Goal: Task Accomplishment & Management: Manage account settings

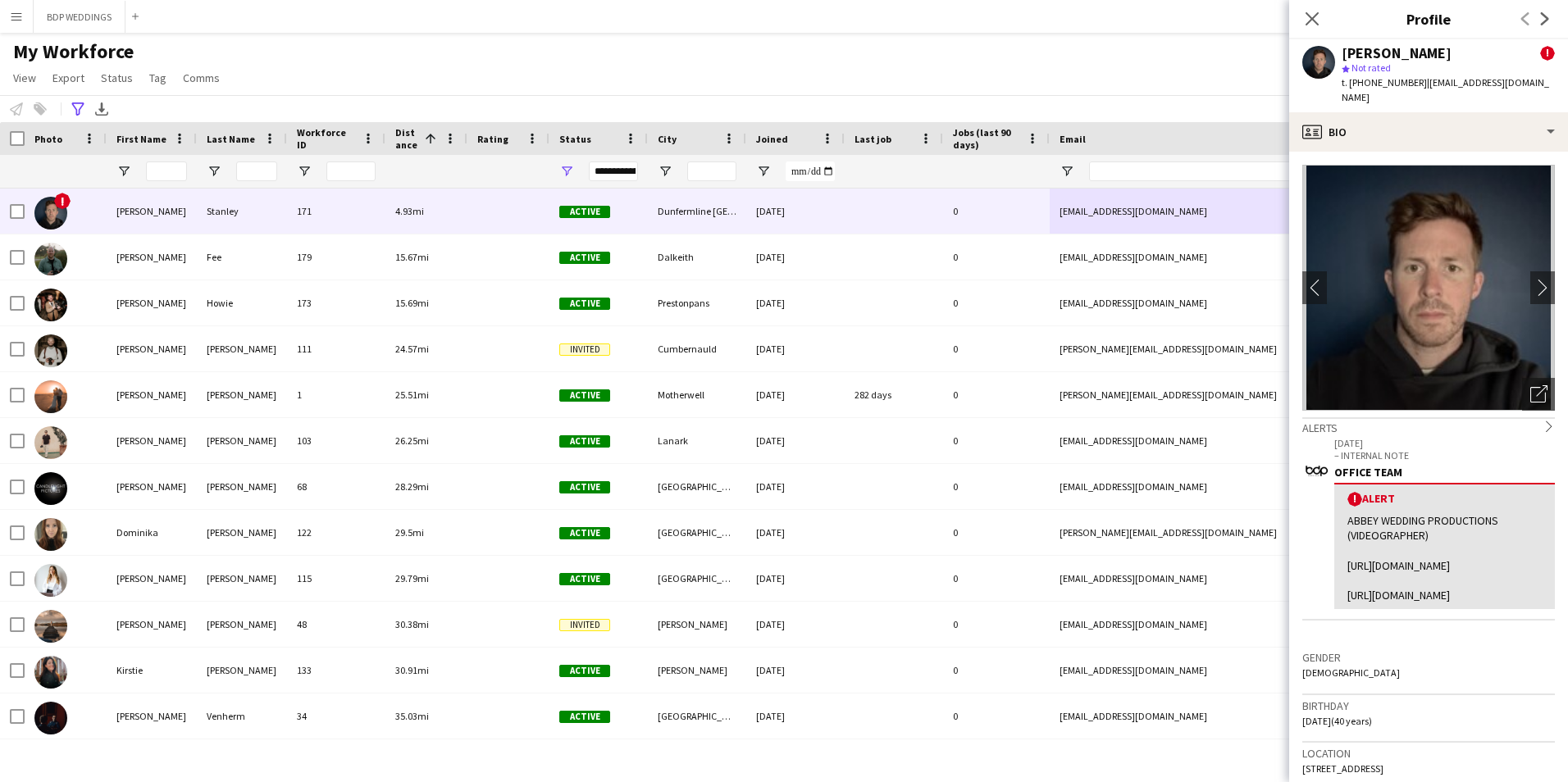
click at [1323, 23] on div "Close pop-in" at bounding box center [1311, 19] width 46 height 37
click at [1316, 17] on icon "Close pop-in" at bounding box center [1311, 18] width 15 height 15
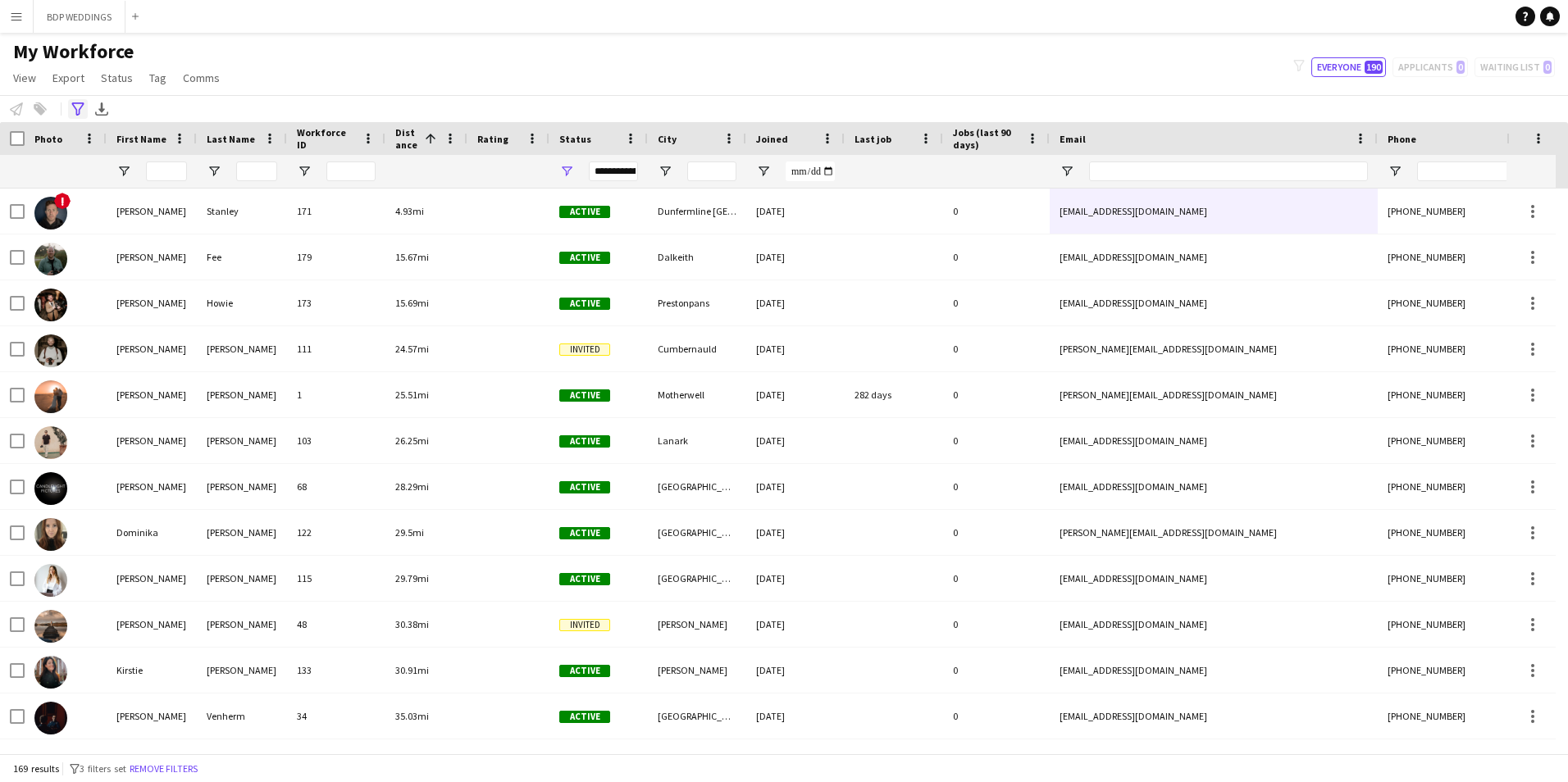
click at [77, 108] on icon "Advanced filters" at bounding box center [78, 109] width 13 height 13
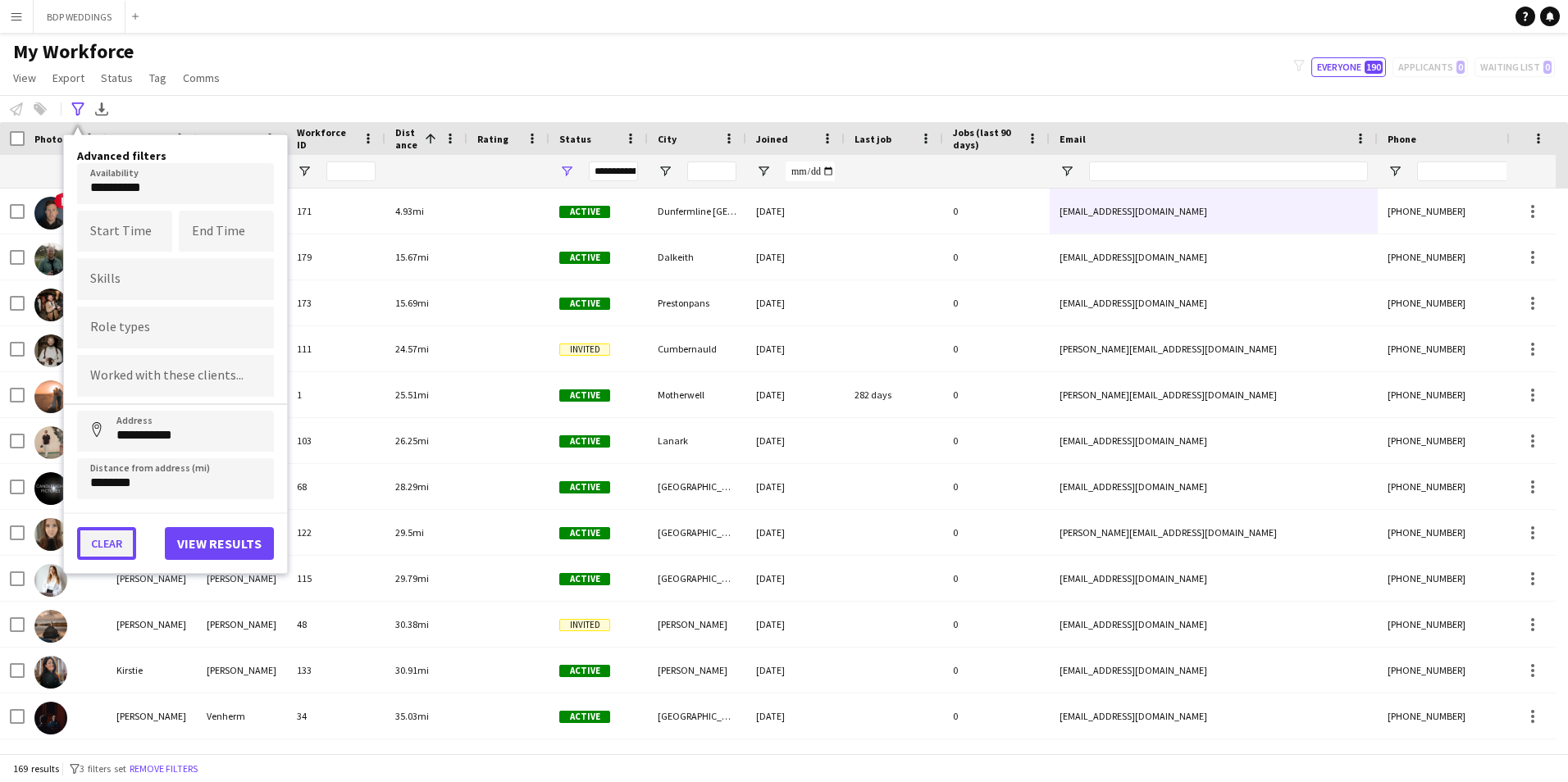
click at [112, 549] on button "Clear" at bounding box center [106, 544] width 59 height 33
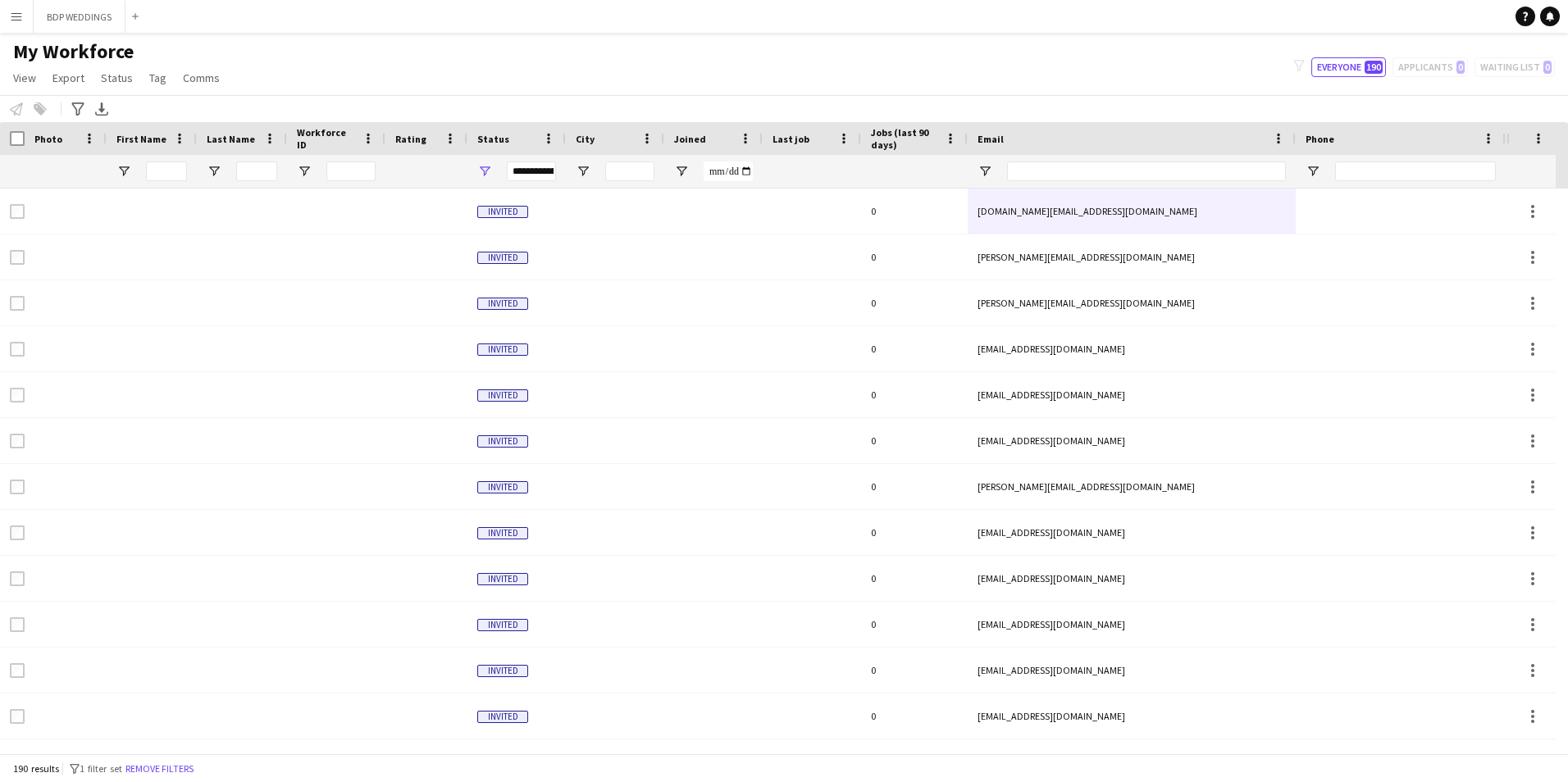
click at [487, 142] on span "Status" at bounding box center [494, 139] width 32 height 12
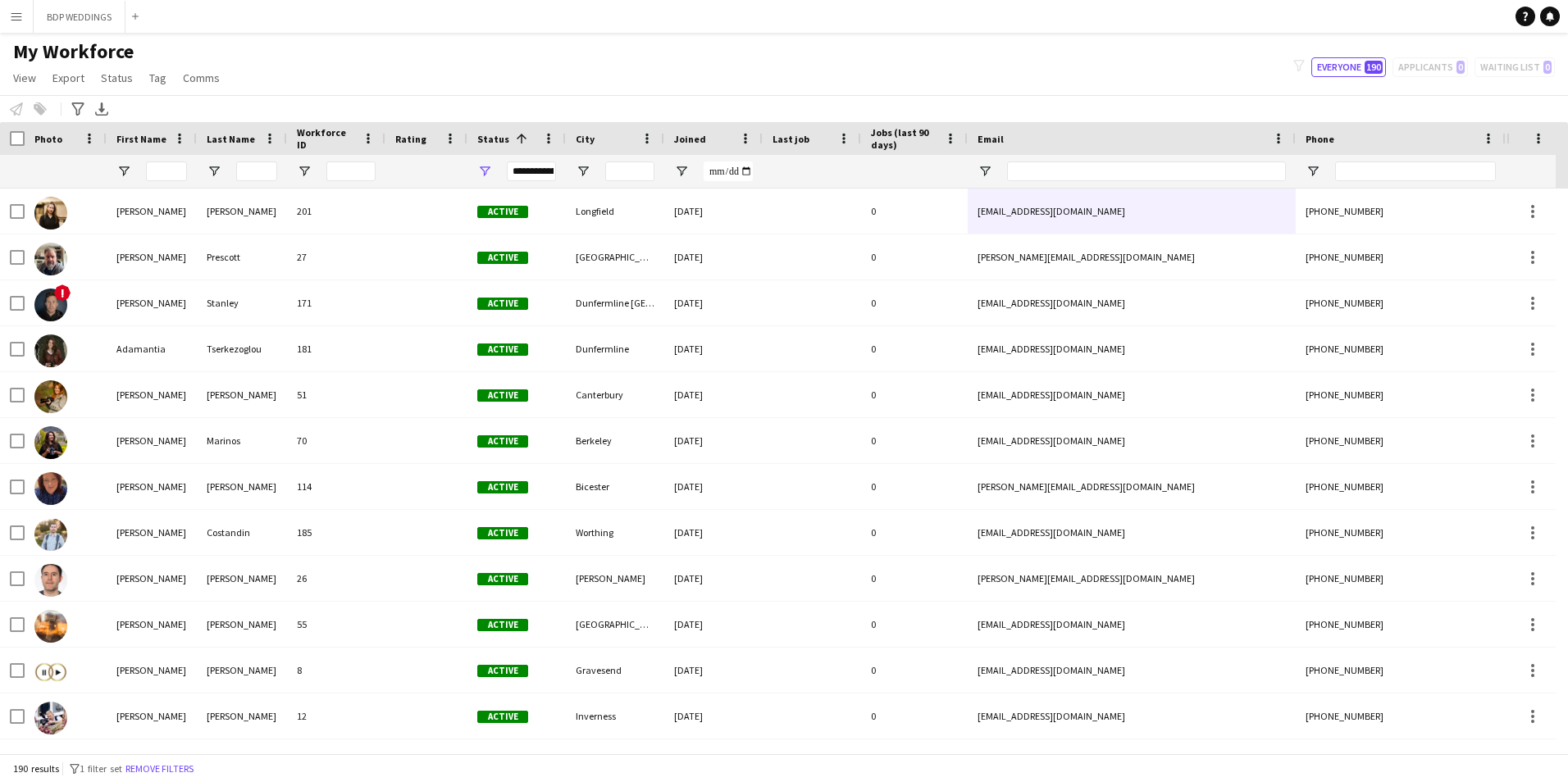
click at [696, 137] on span "Joined" at bounding box center [690, 139] width 32 height 12
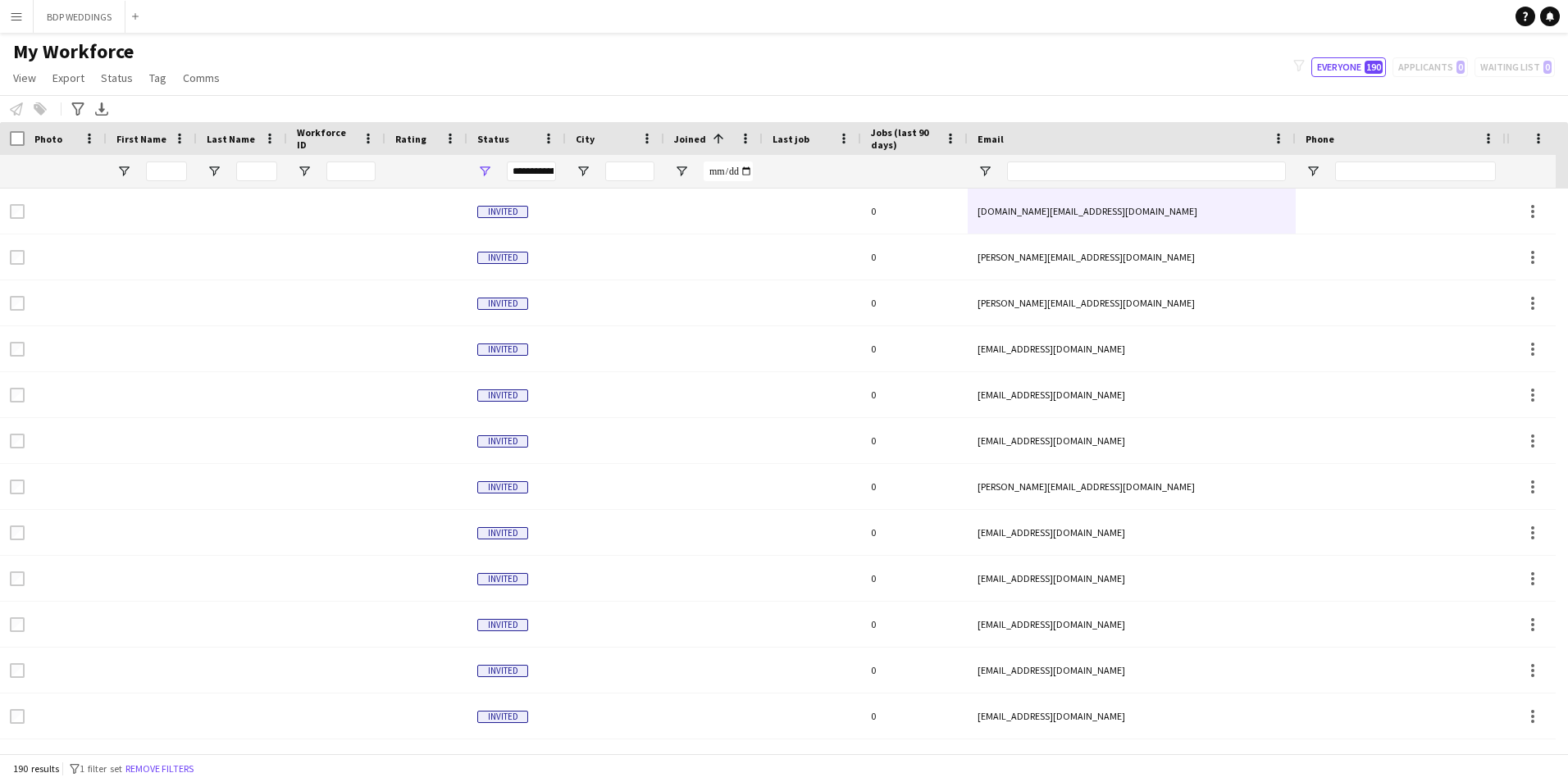
click at [696, 137] on span "Joined" at bounding box center [690, 139] width 32 height 12
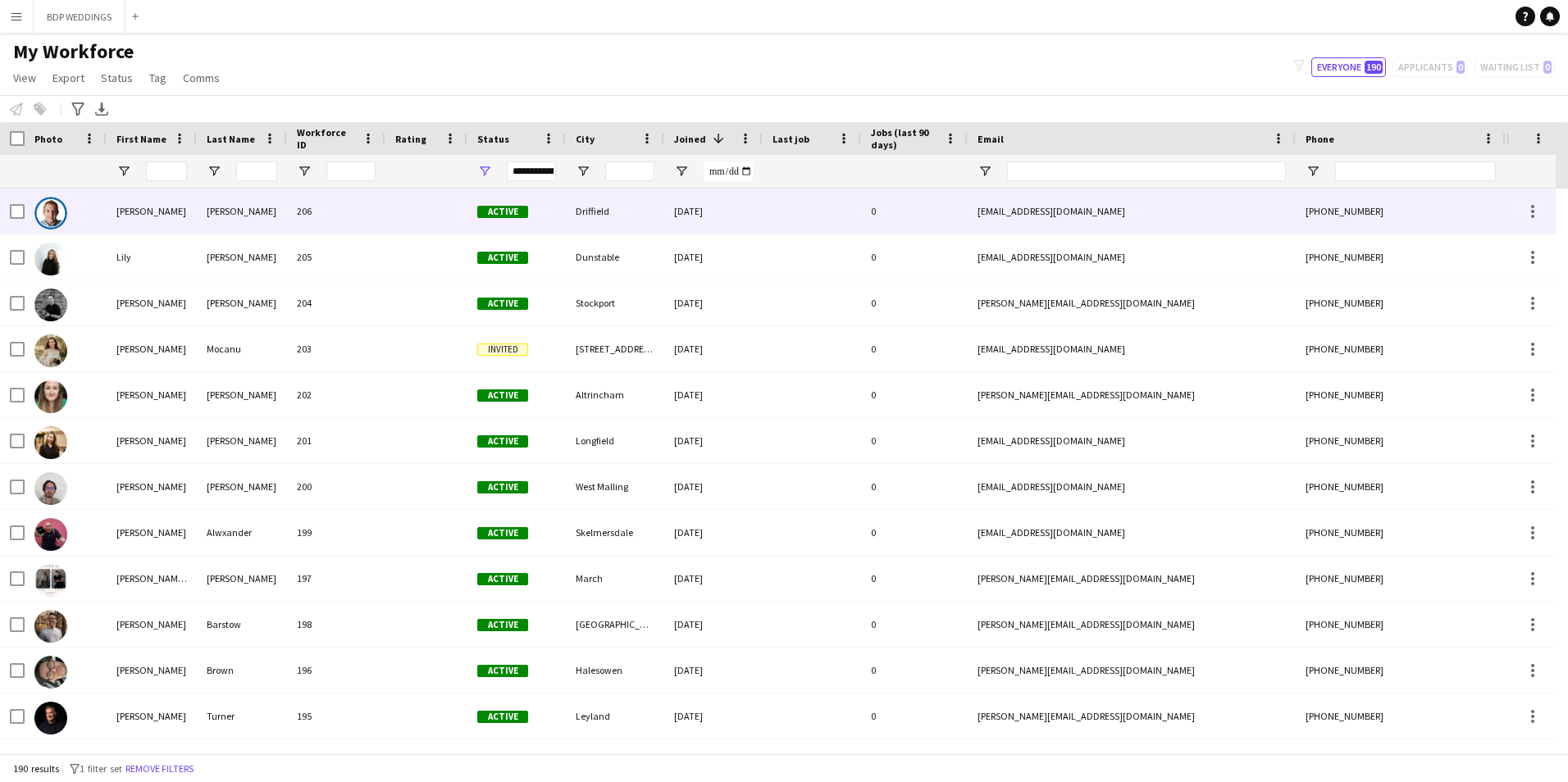
click at [701, 216] on div "[DATE]" at bounding box center [713, 211] width 98 height 46
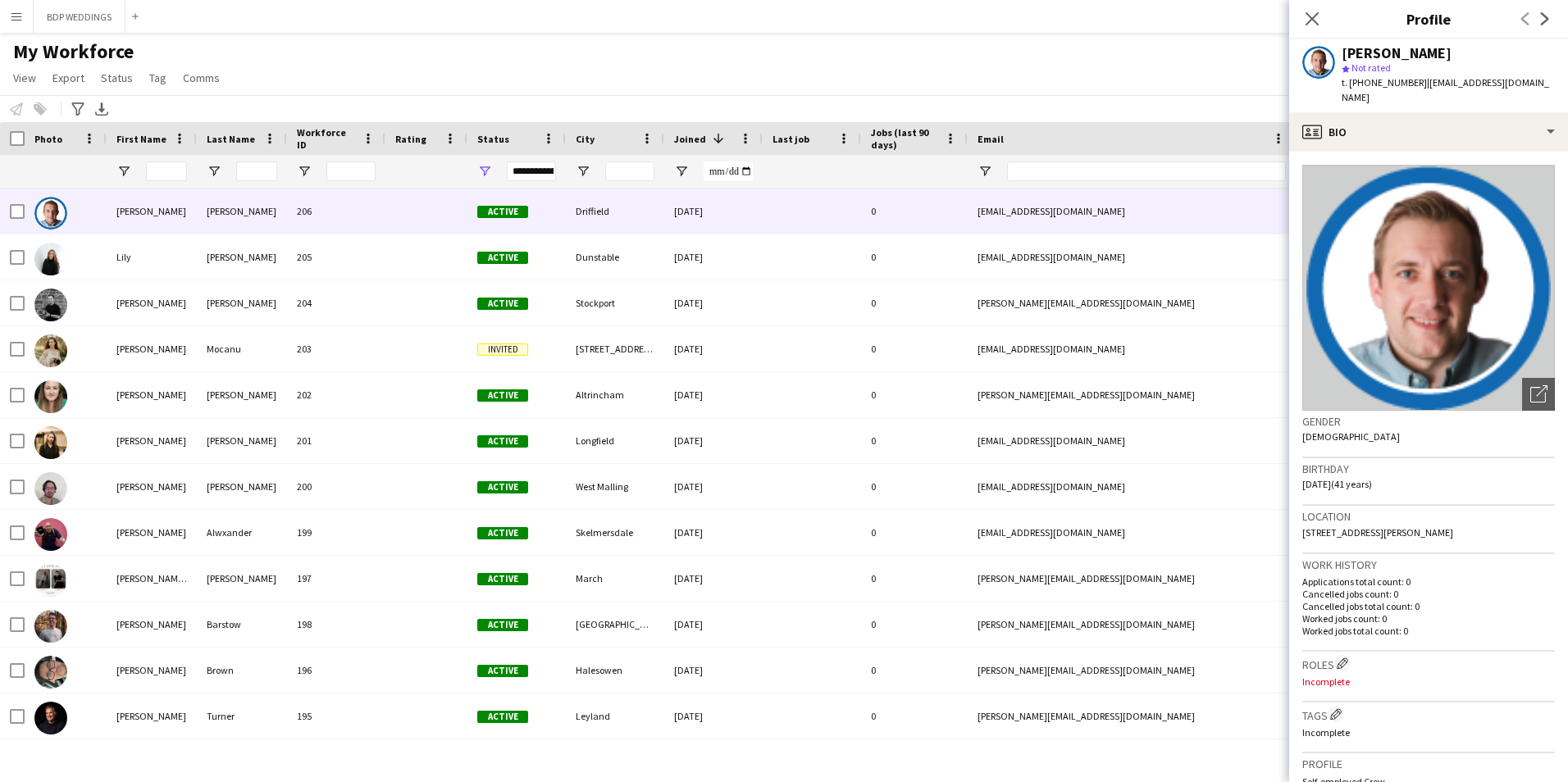
click at [391, 55] on div "My Workforce View Views Default view New view Update view Delete view Edit name…" at bounding box center [784, 67] width 1568 height 55
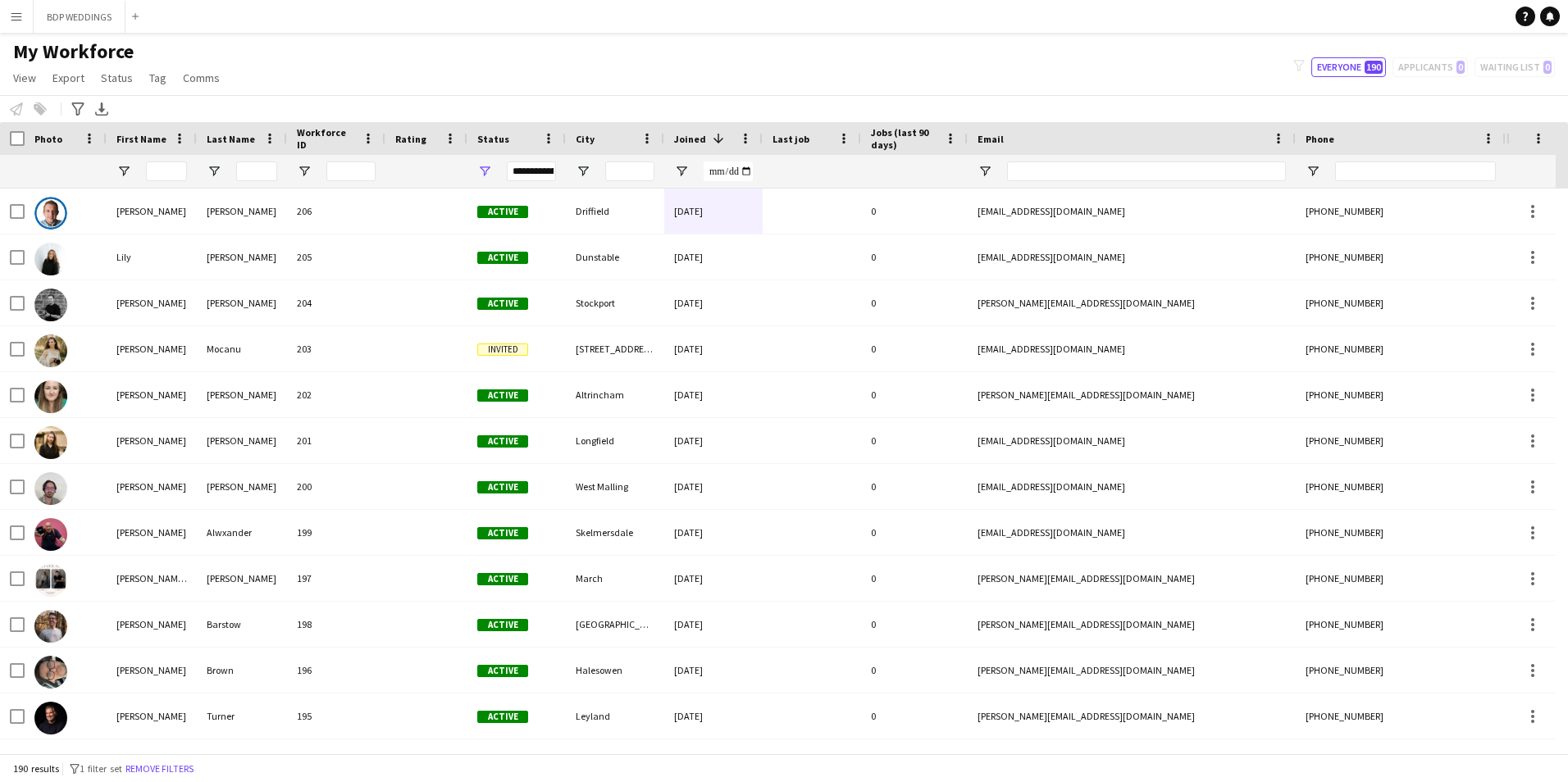
click at [141, 138] on span "First Name" at bounding box center [141, 139] width 50 height 12
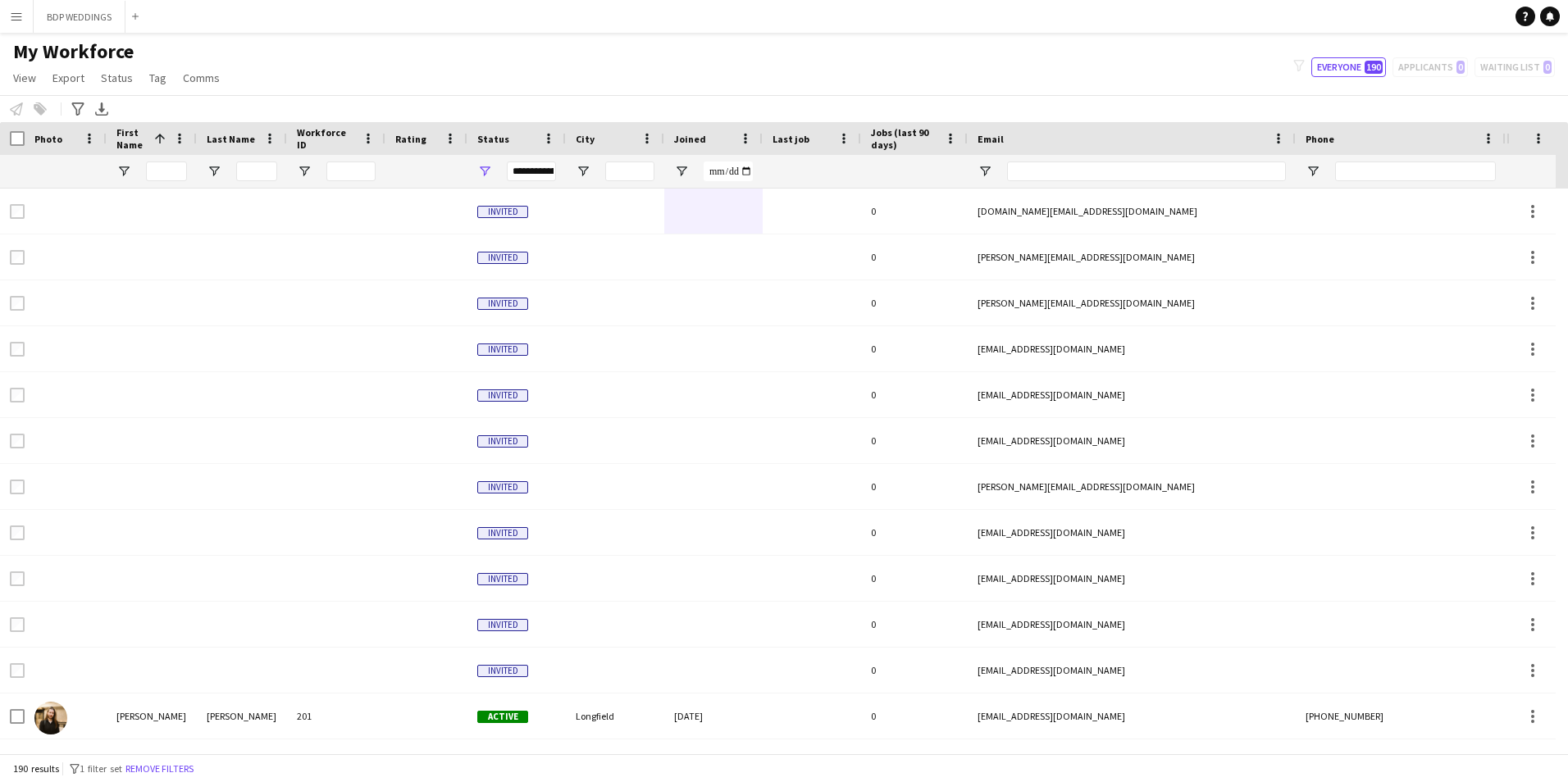
click at [141, 138] on span "First Name" at bounding box center [131, 138] width 31 height 25
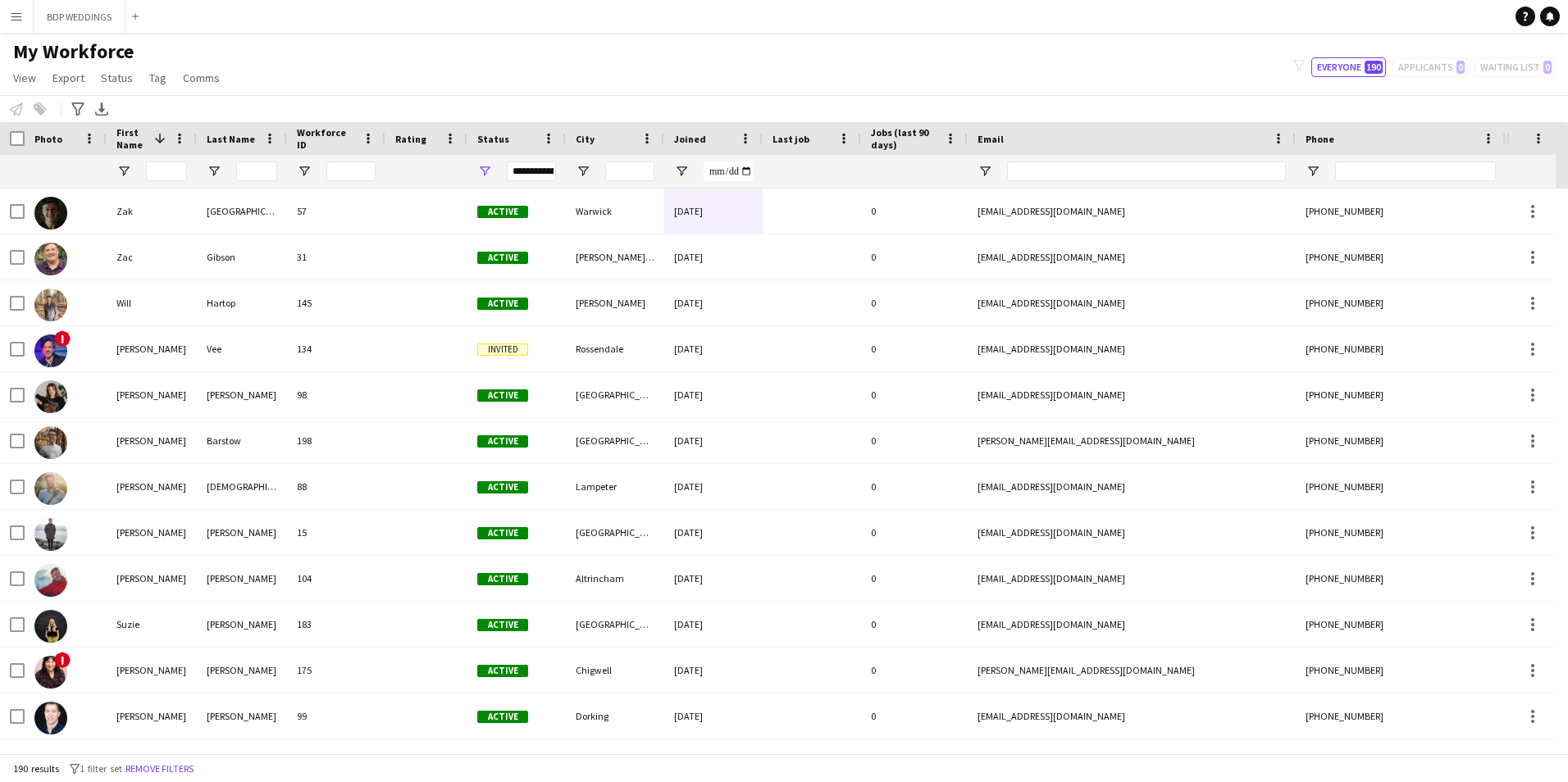
click at [122, 145] on span "First Name" at bounding box center [131, 138] width 31 height 25
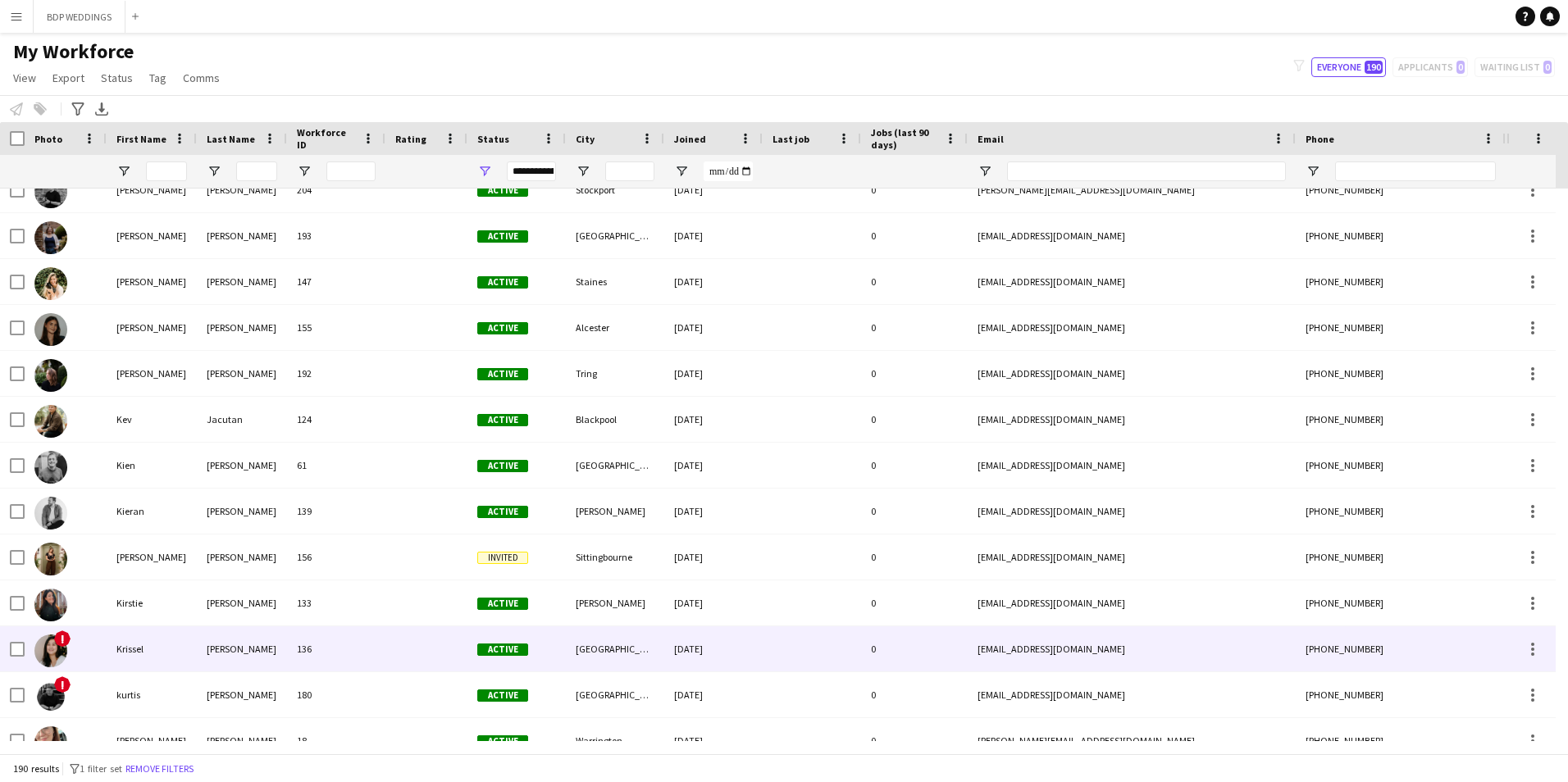
click at [197, 644] on div "[PERSON_NAME]" at bounding box center [242, 649] width 90 height 46
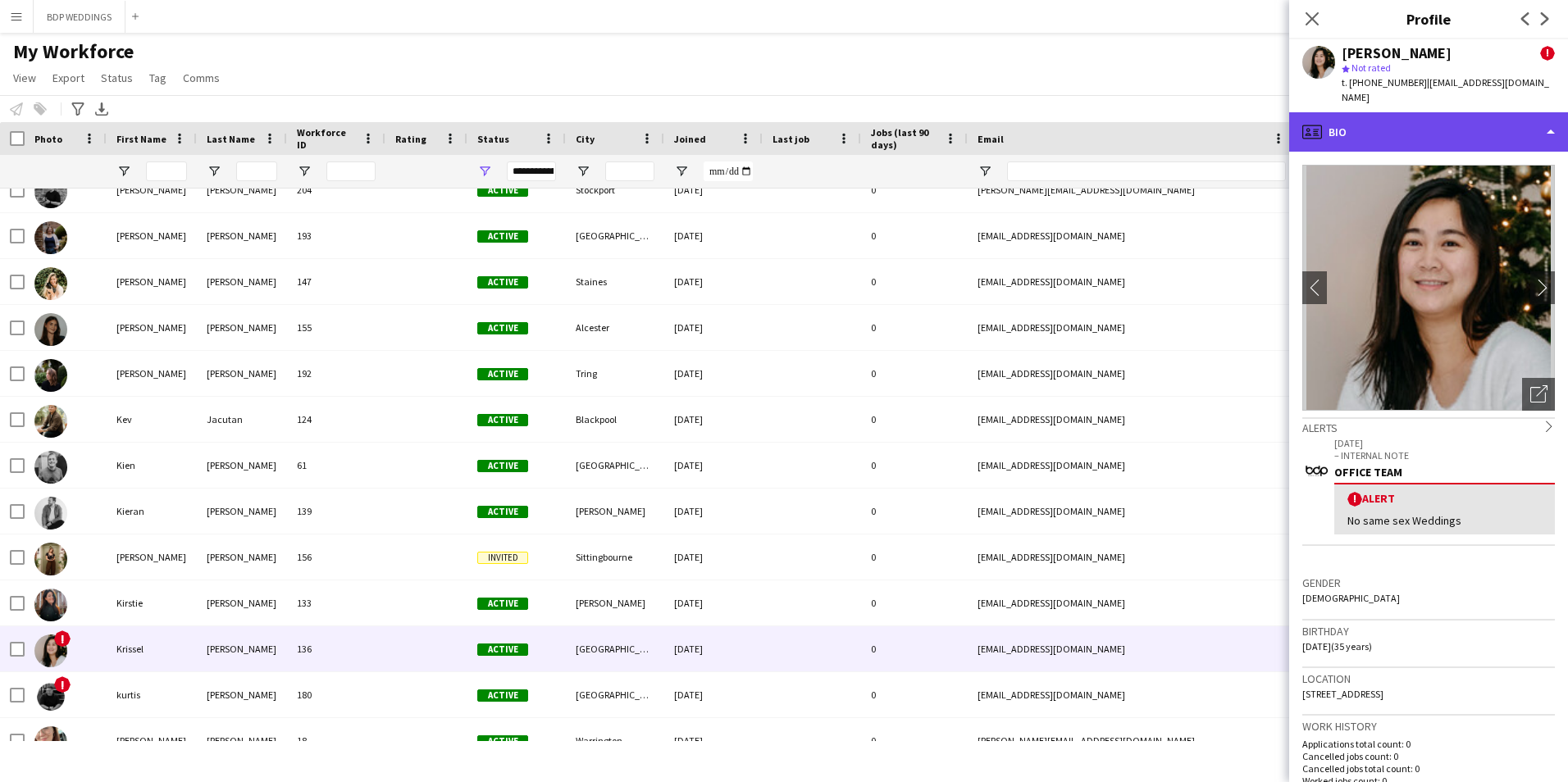
click at [1365, 113] on div "profile Bio" at bounding box center [1428, 132] width 278 height 39
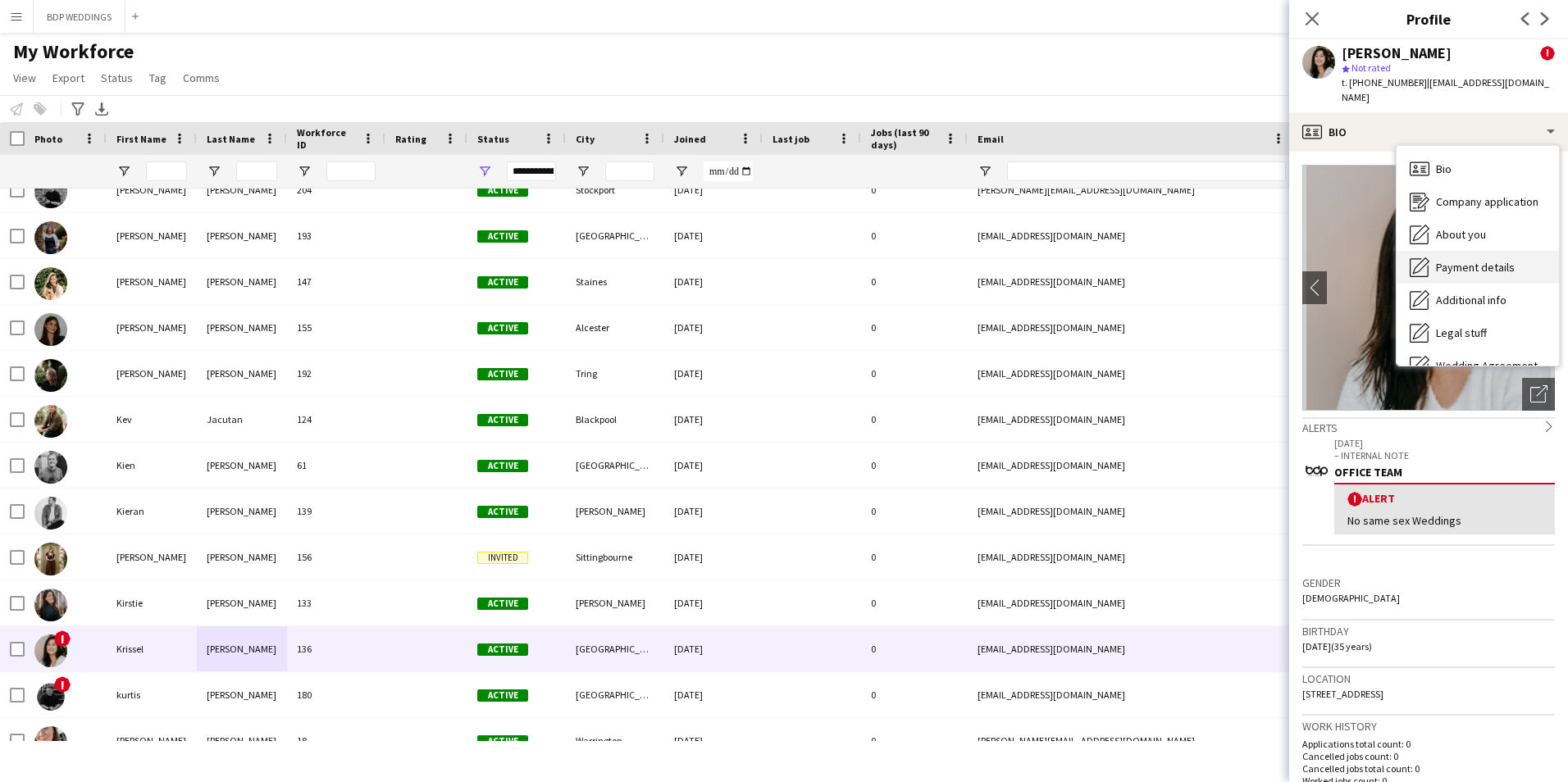
click at [1458, 260] on span "Payment details" at bounding box center [1475, 267] width 79 height 15
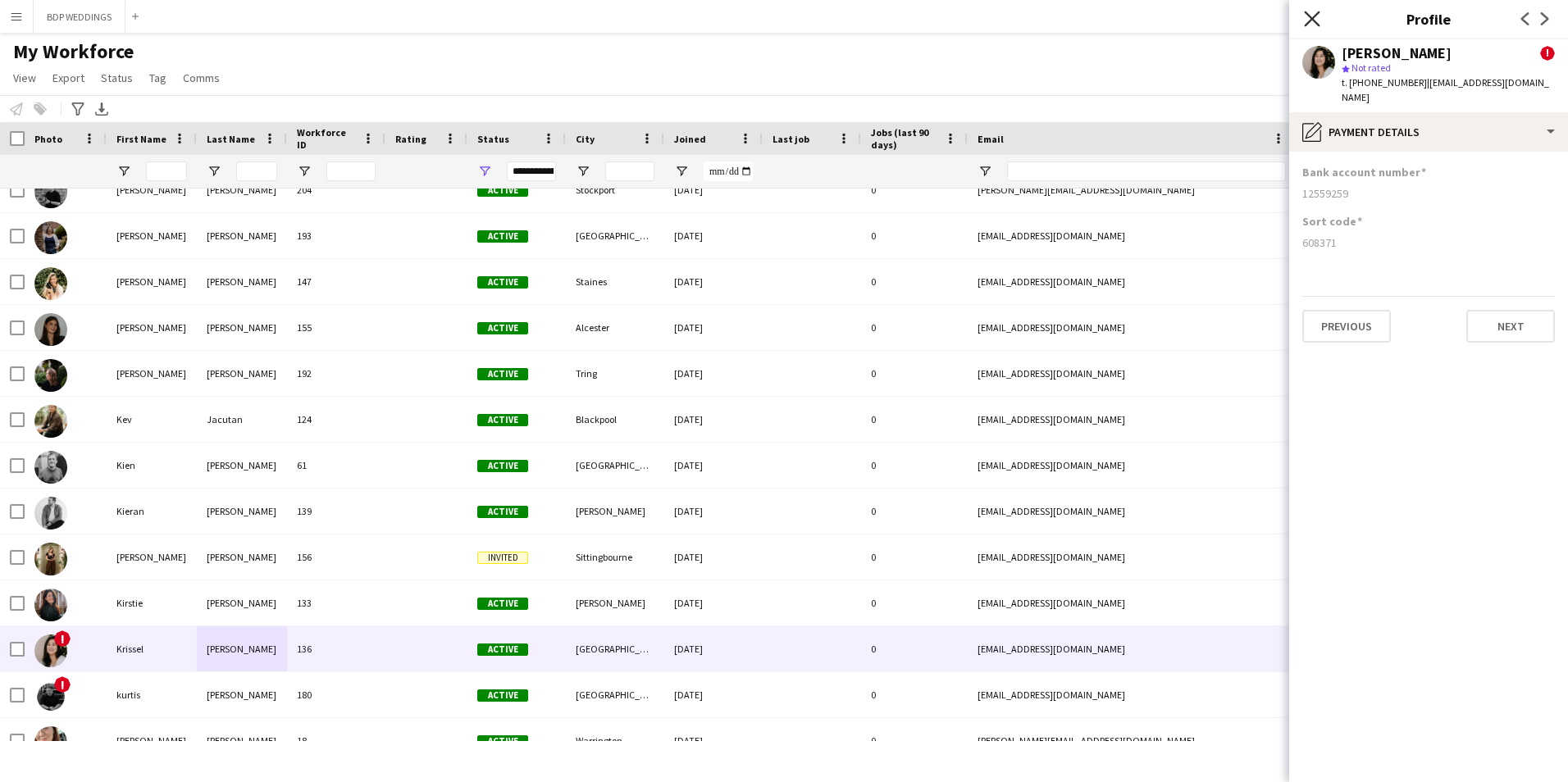
click at [1311, 21] on icon at bounding box center [1311, 18] width 15 height 15
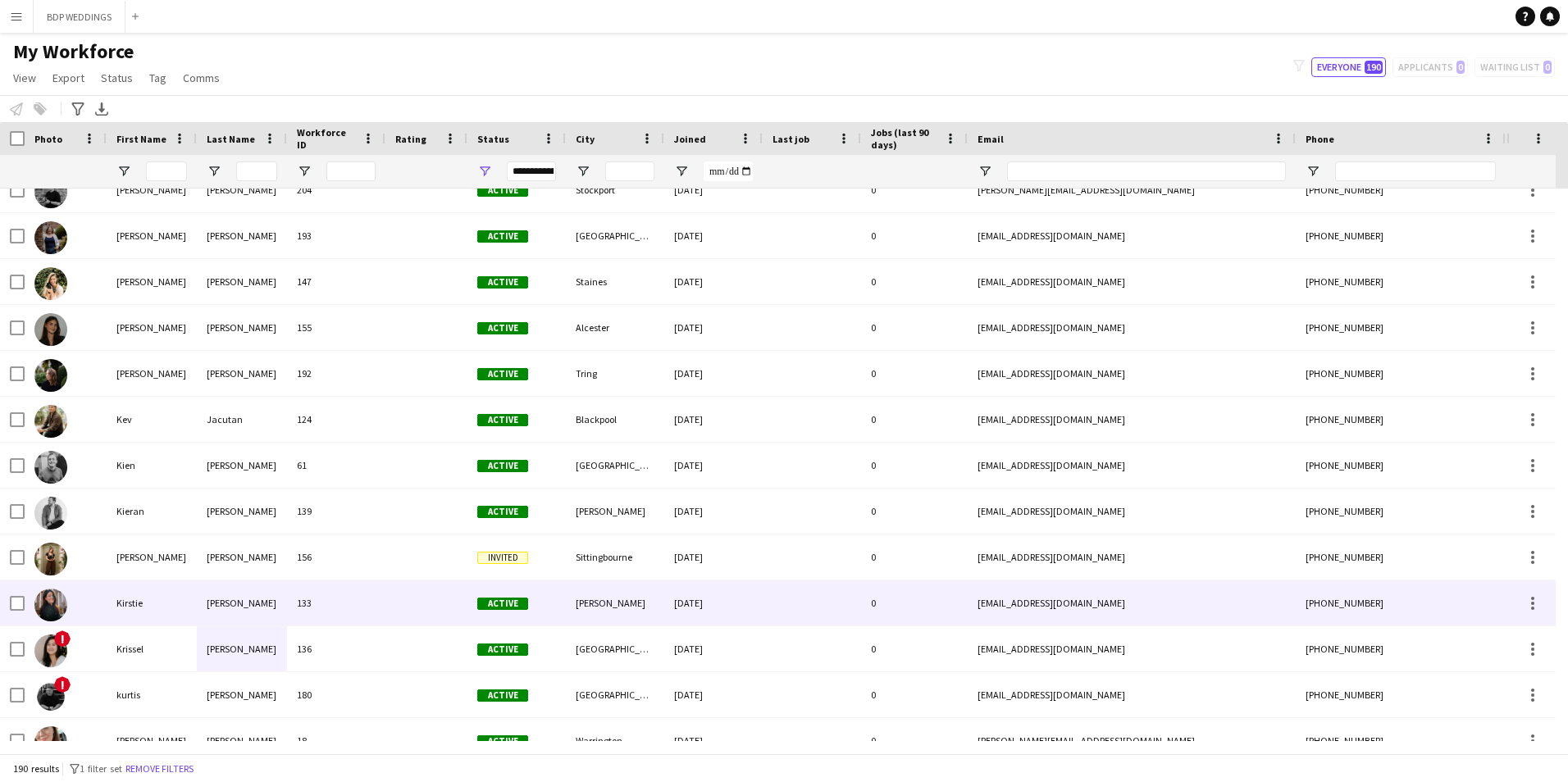
click at [230, 607] on div "[PERSON_NAME]" at bounding box center [242, 603] width 90 height 46
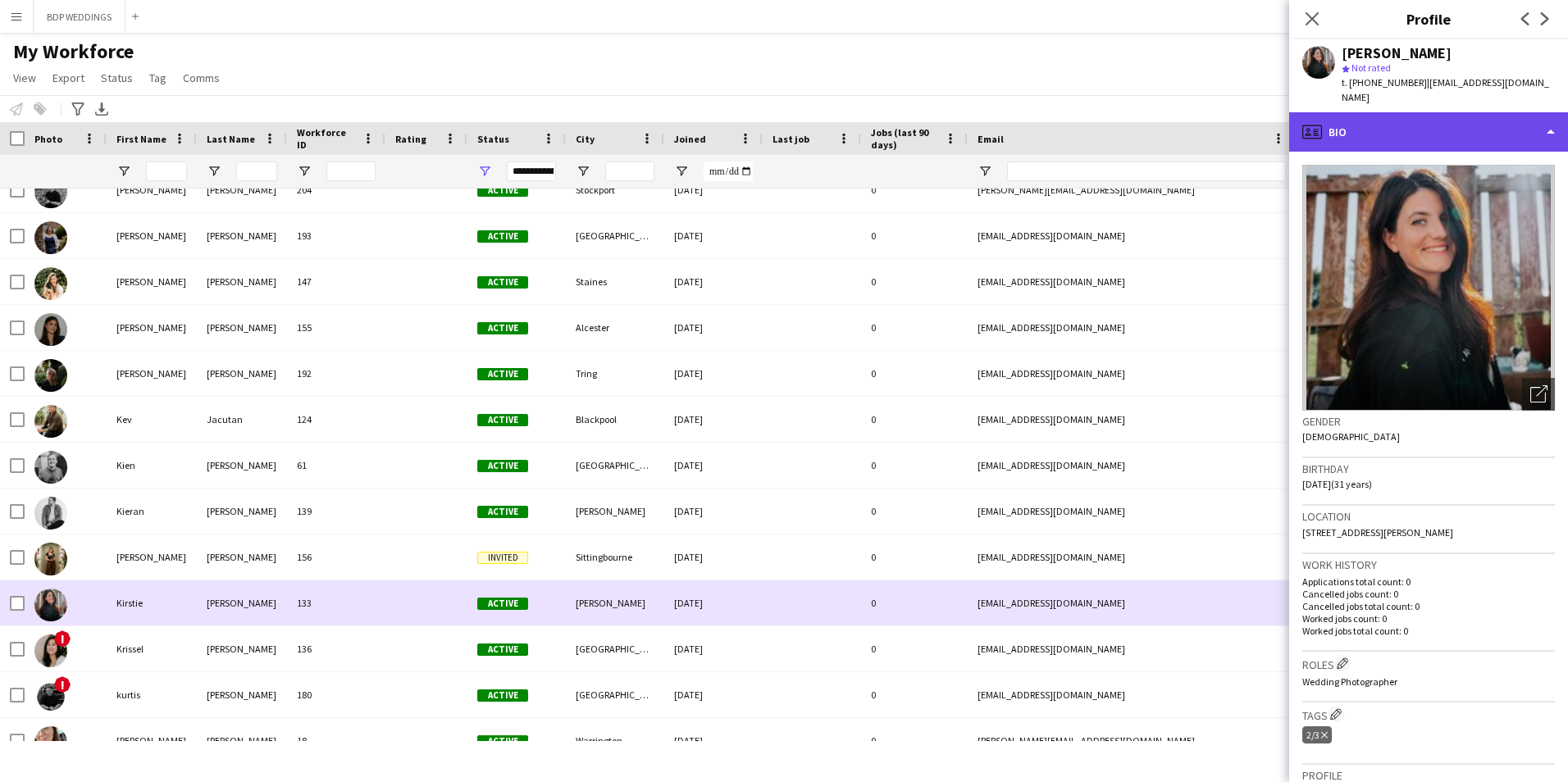
click at [1365, 112] on div "profile Bio" at bounding box center [1428, 132] width 278 height 39
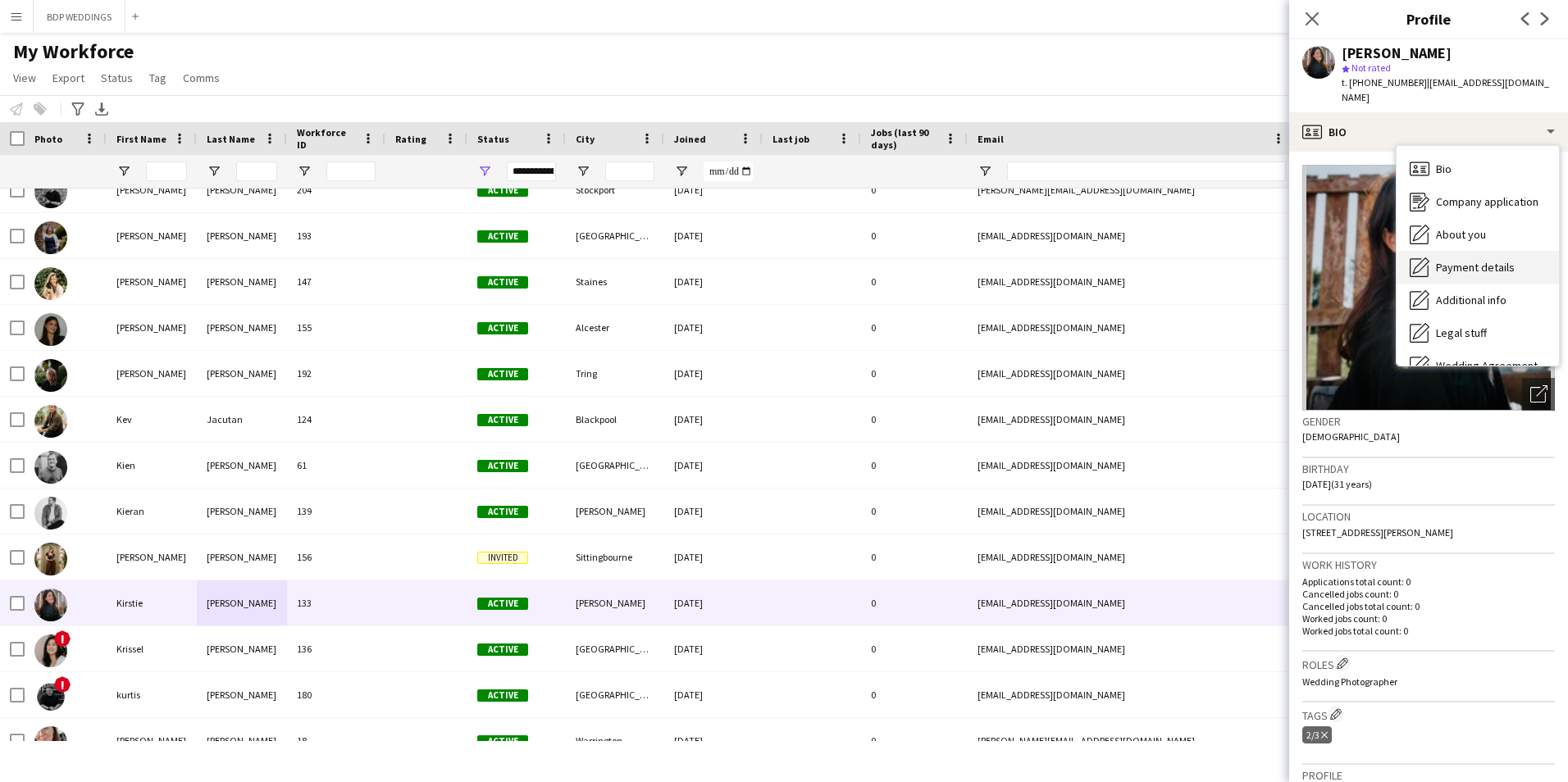
click at [1469, 251] on div "Payment details Payment details" at bounding box center [1478, 267] width 162 height 33
